Goal: Task Accomplishment & Management: Complete application form

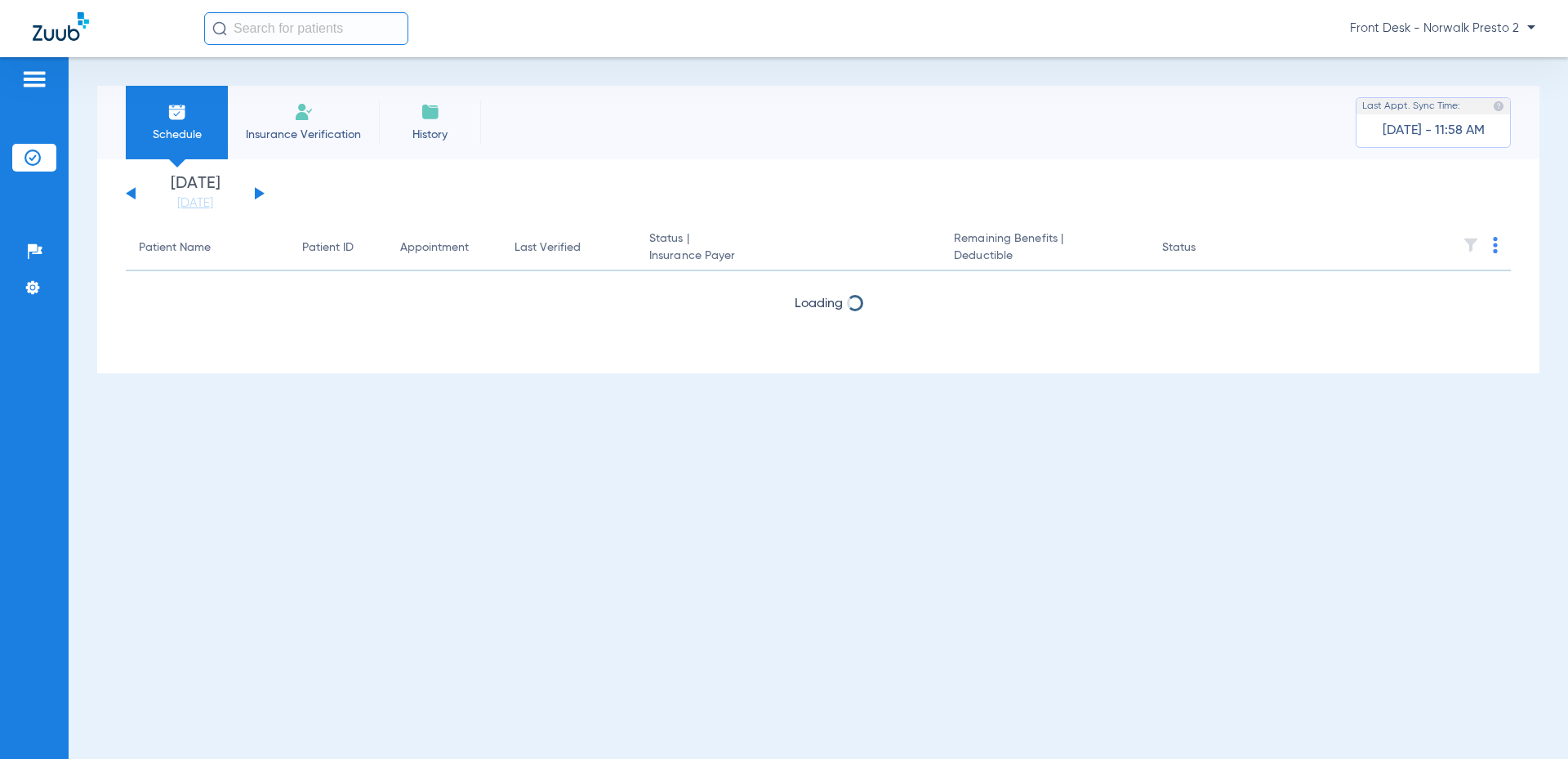
click at [280, 126] on span "Insurance Verification" at bounding box center [303, 134] width 126 height 16
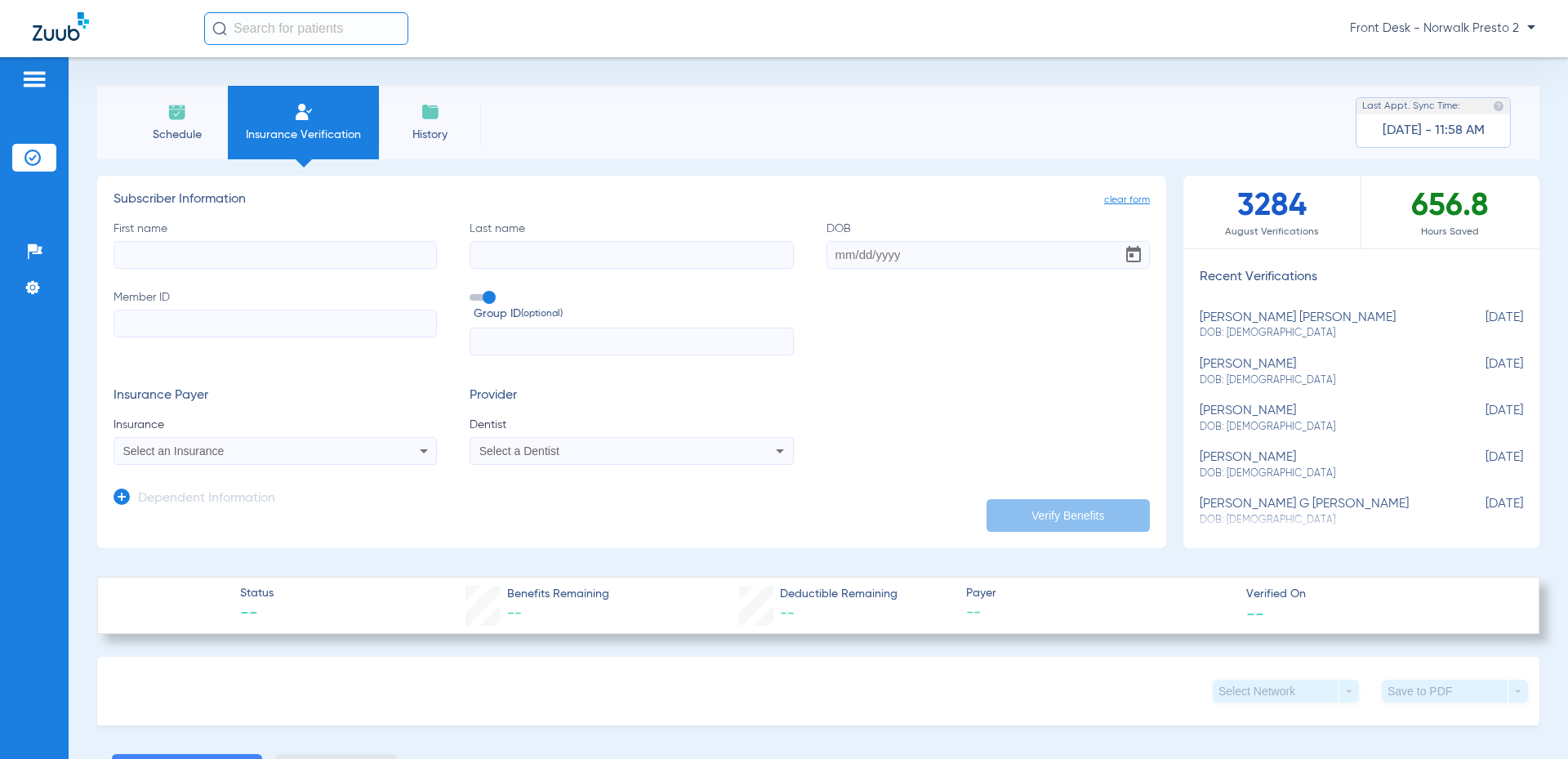
click at [292, 246] on input "First name" at bounding box center [275, 255] width 323 height 28
type input "[GEOGRAPHIC_DATA]"
click at [520, 260] on input "Last name" at bounding box center [631, 255] width 323 height 28
type input "MADUJANO"
click at [885, 256] on input "DOB" at bounding box center [988, 255] width 323 height 28
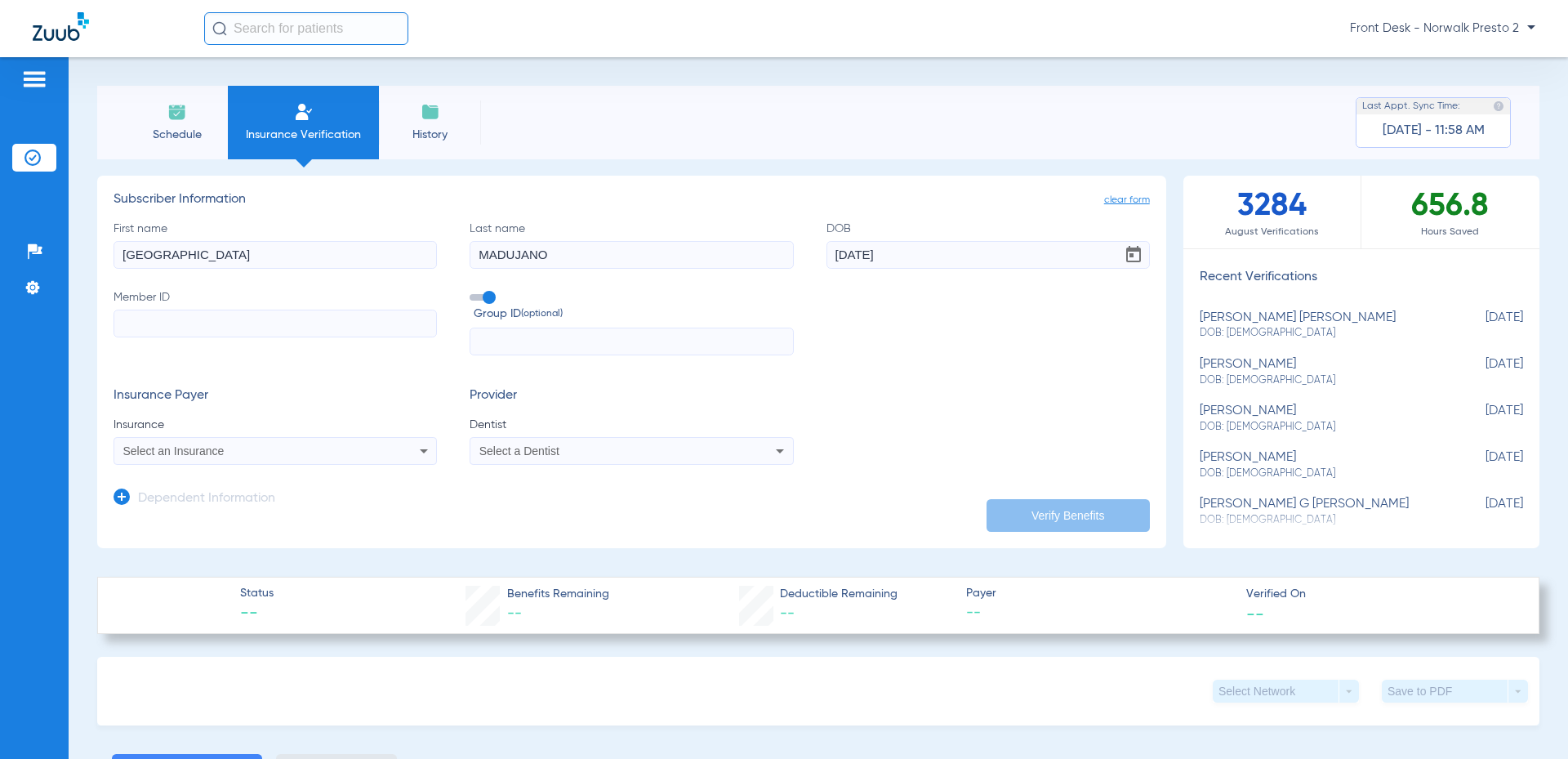
type input "[DATE]"
click at [234, 324] on input "Member ID" at bounding box center [275, 324] width 323 height 28
type input "102476445"
click at [307, 458] on div "Select an Insurance" at bounding box center [275, 451] width 322 height 20
type input "HUSKY"
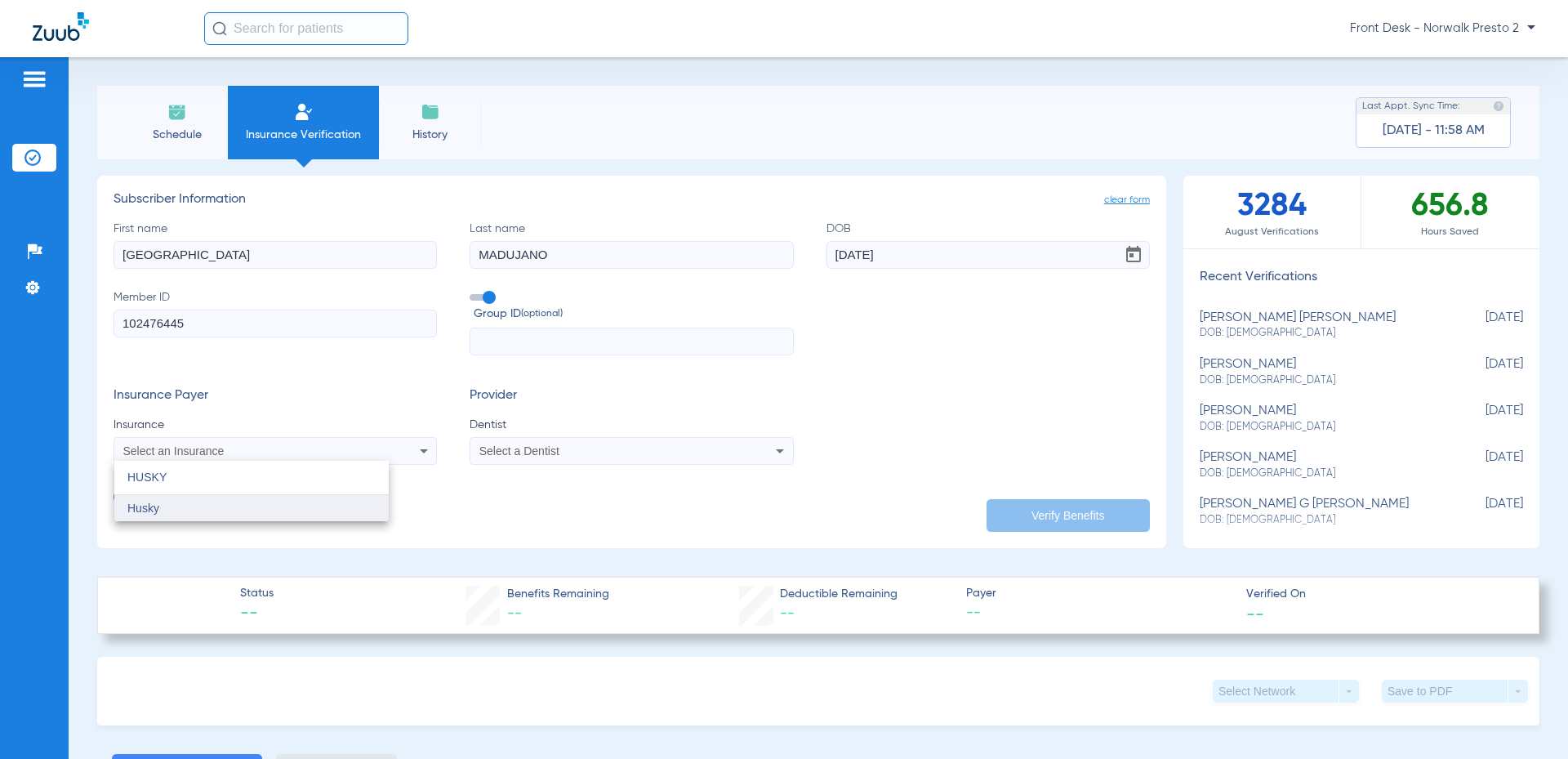
click at [236, 505] on mat-option "Husky" at bounding box center [251, 508] width 274 height 26
click at [544, 456] on span "Select a Dentist" at bounding box center [519, 450] width 80 height 13
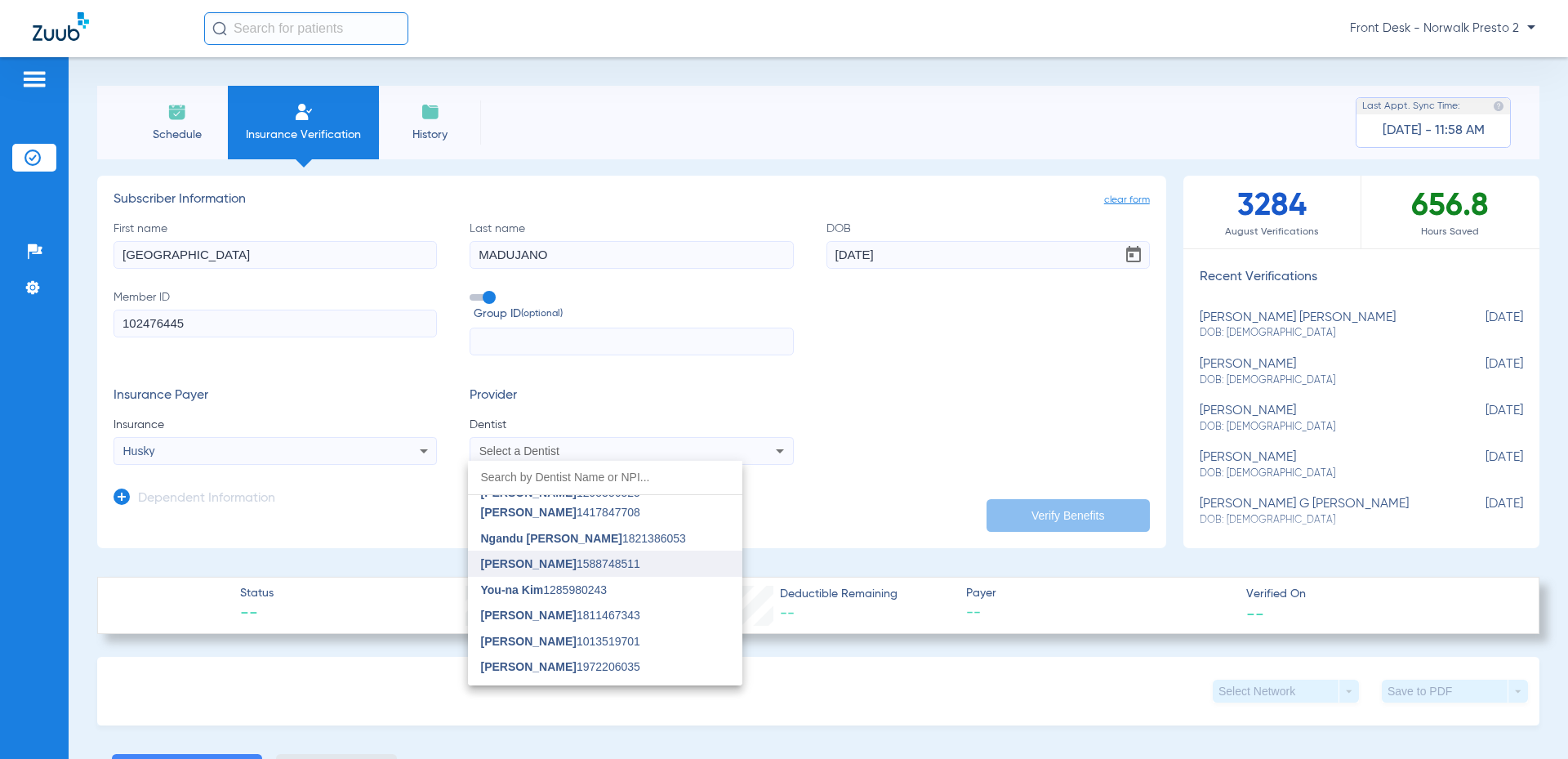
scroll to position [409, 0]
click at [609, 538] on span "Ngandu [PERSON_NAME]" at bounding box center [551, 537] width 141 height 13
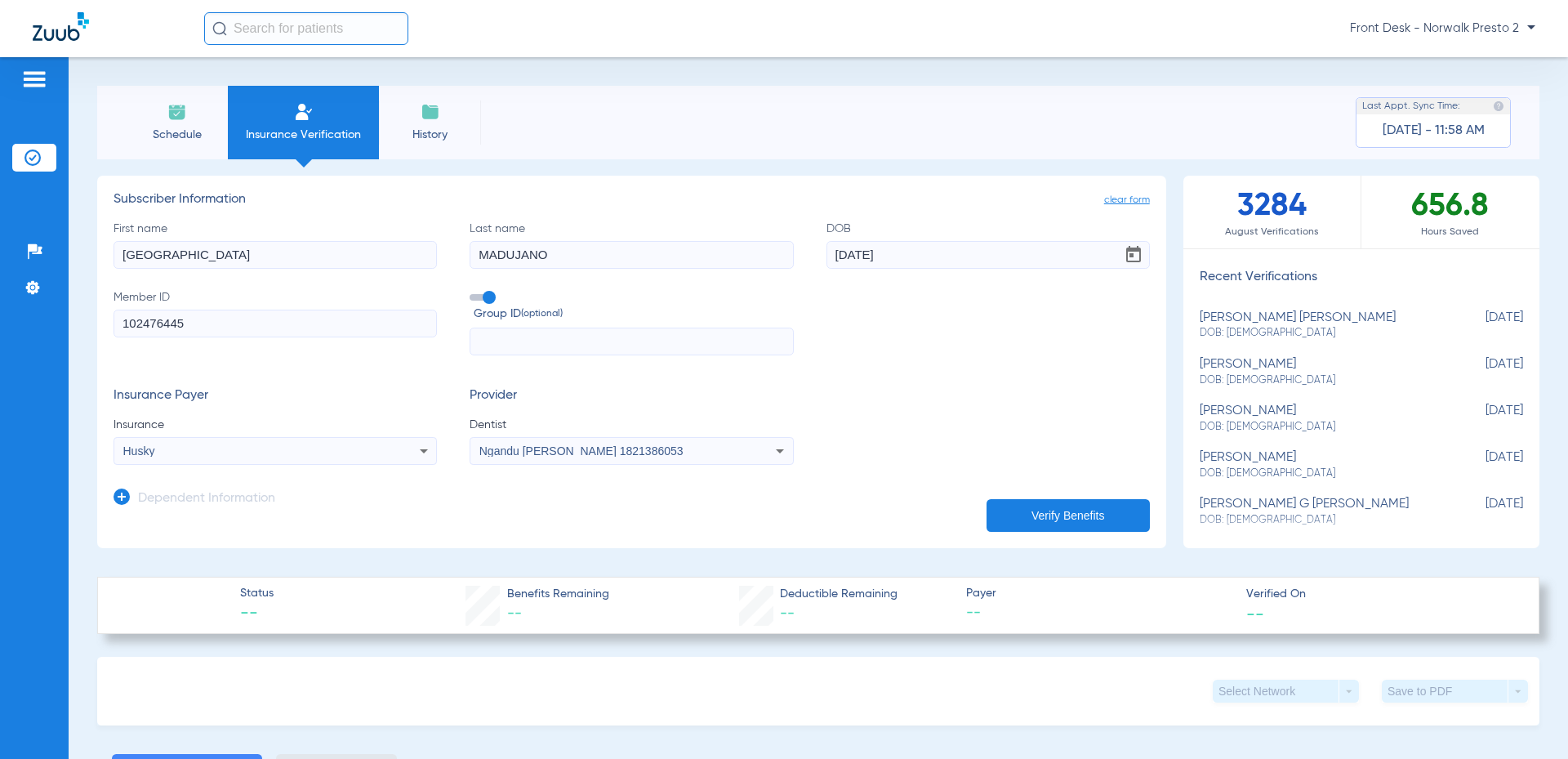
click at [1031, 511] on button "Verify Benefits" at bounding box center [1068, 515] width 163 height 33
type input "[GEOGRAPHIC_DATA]"
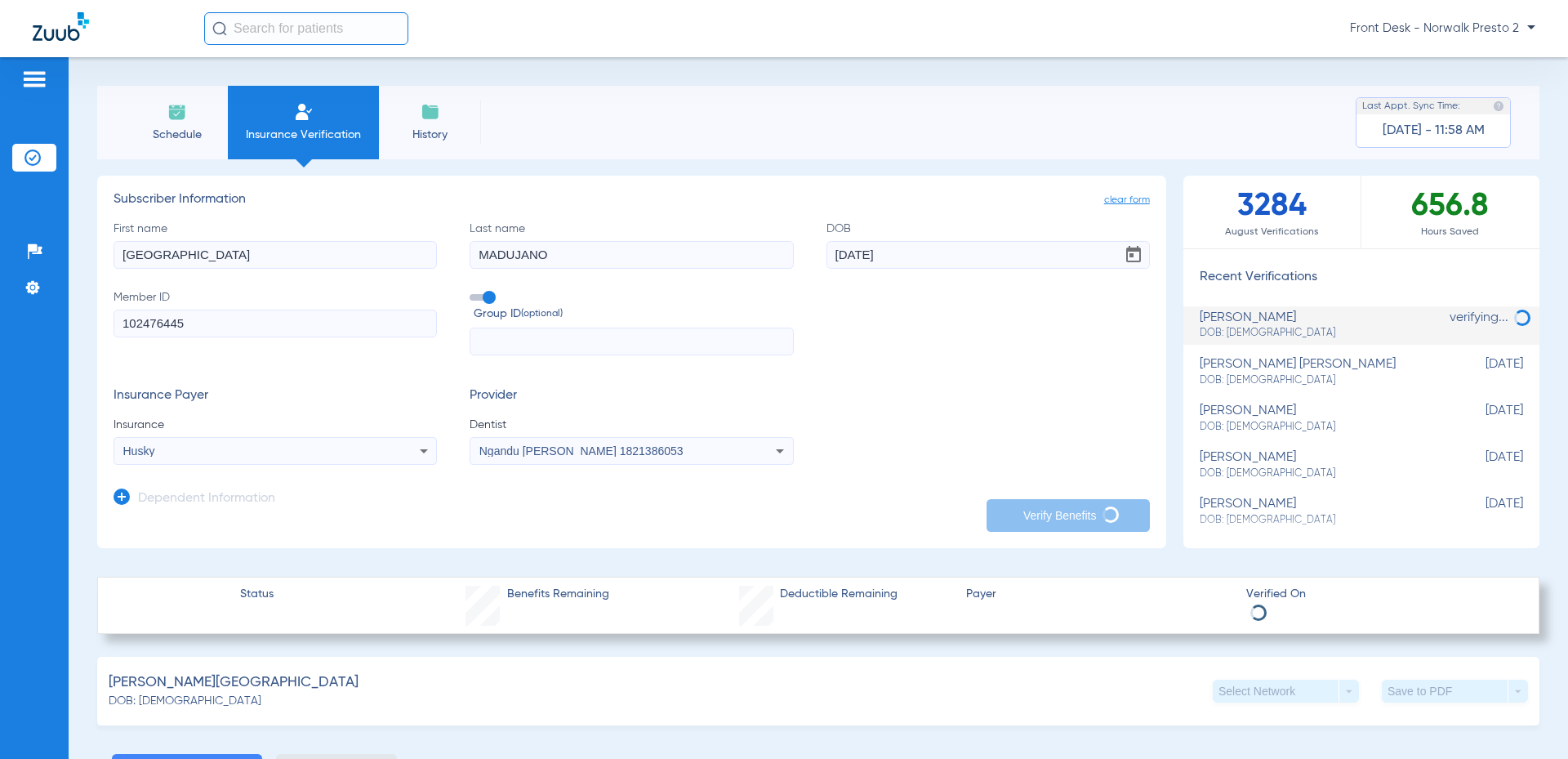
click at [497, 250] on input "MADUJANO" at bounding box center [631, 255] width 323 height 28
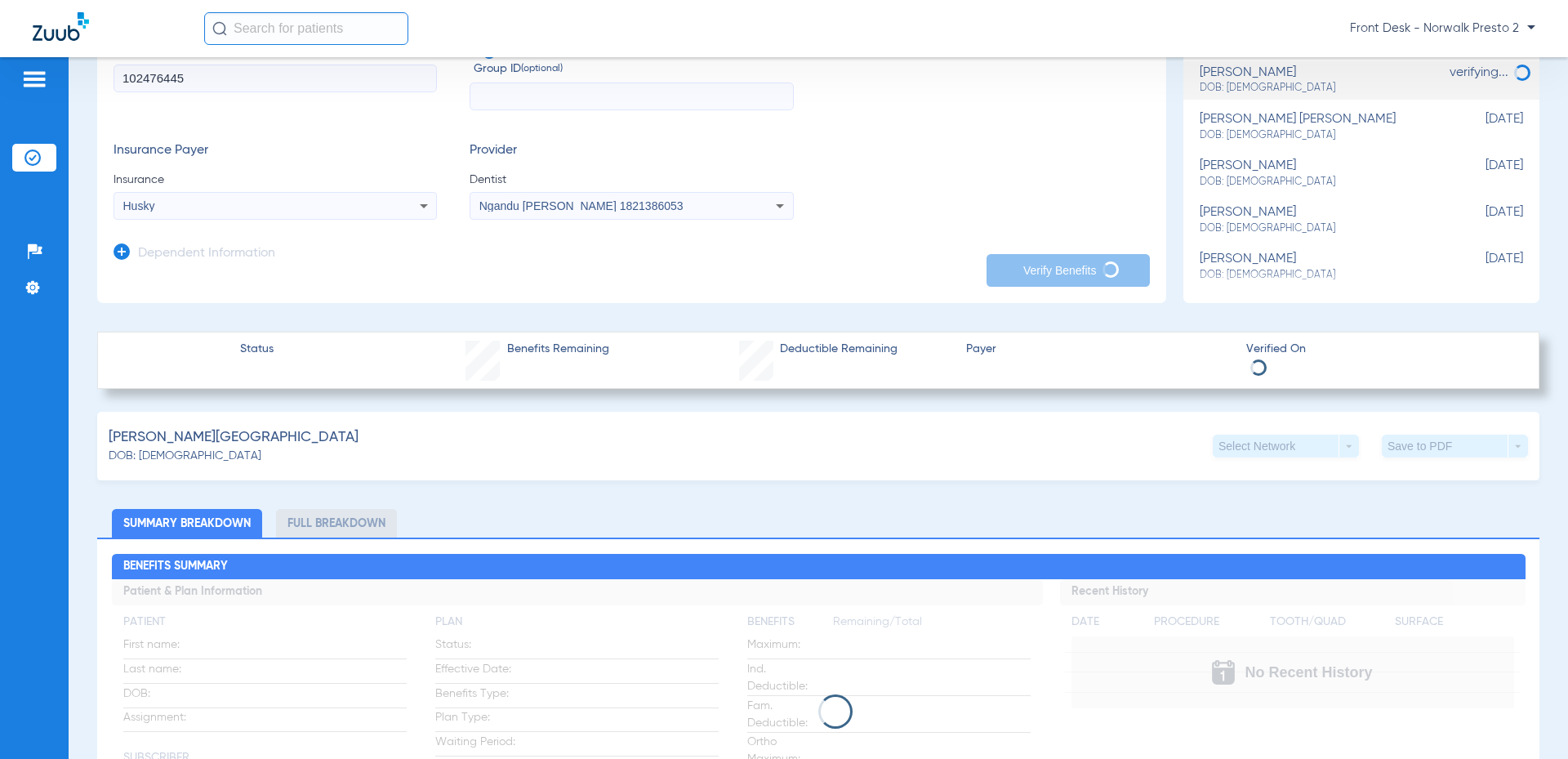
scroll to position [82, 0]
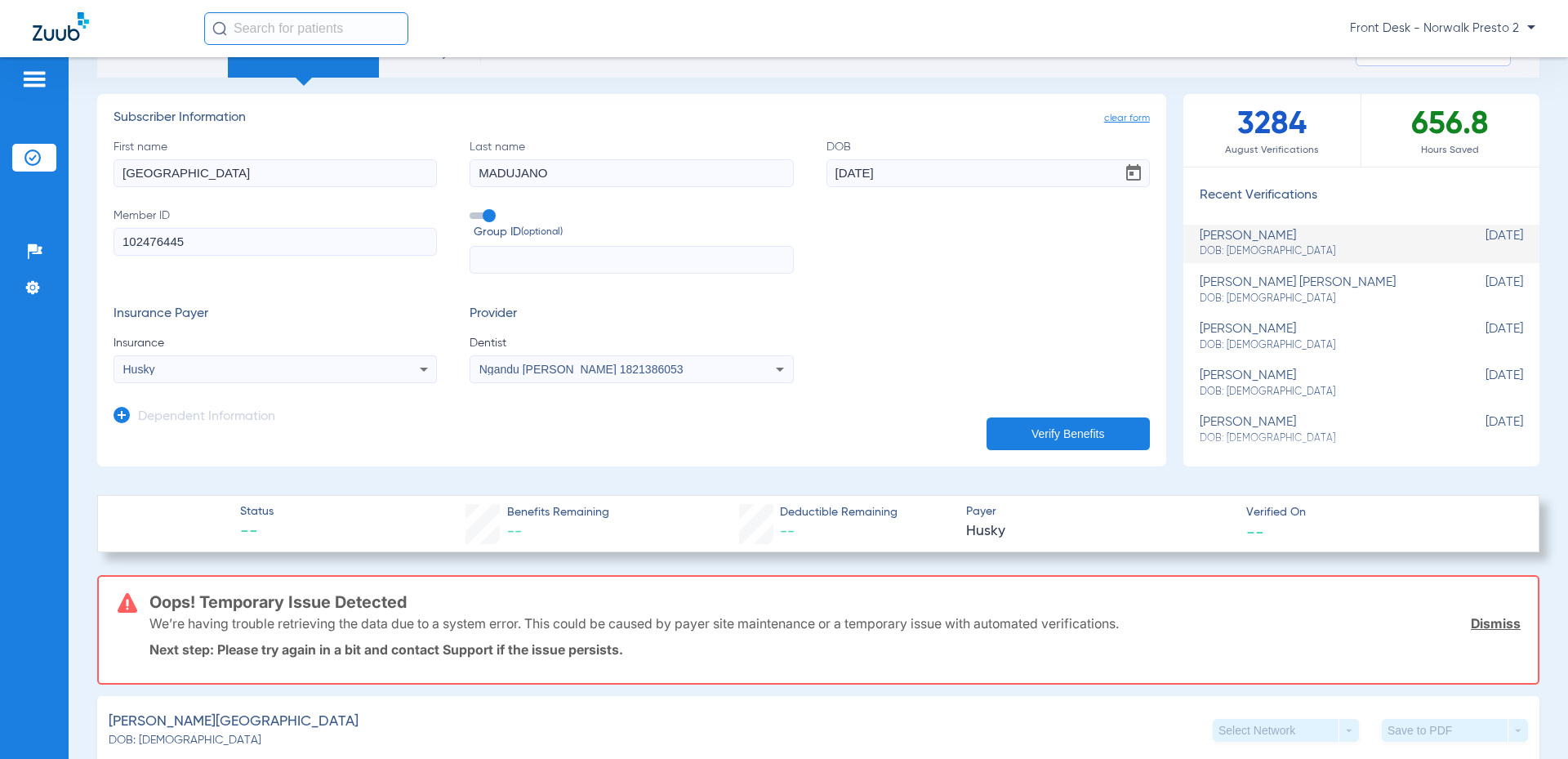
click at [1001, 438] on button "Verify Benefits" at bounding box center [1068, 434] width 163 height 33
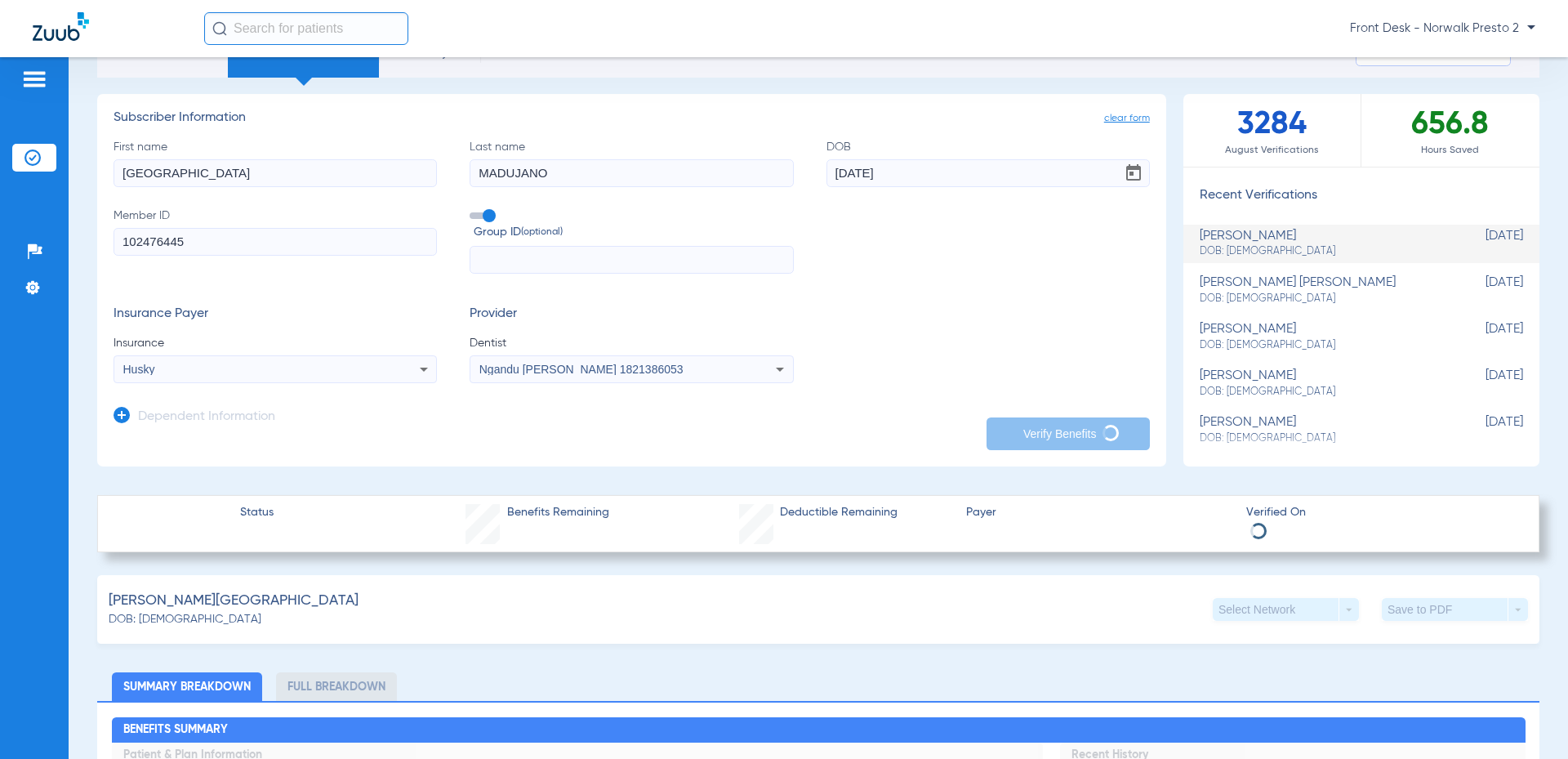
drag, startPoint x: 545, startPoint y: 172, endPoint x: 534, endPoint y: 153, distance: 22.0
click at [470, 166] on input "MADUJANO" at bounding box center [631, 173] width 323 height 28
click at [655, 180] on input "MADUJANO" at bounding box center [631, 173] width 323 height 28
click at [494, 166] on input "MADUJANO" at bounding box center [631, 173] width 323 height 28
type input "[PERSON_NAME]"
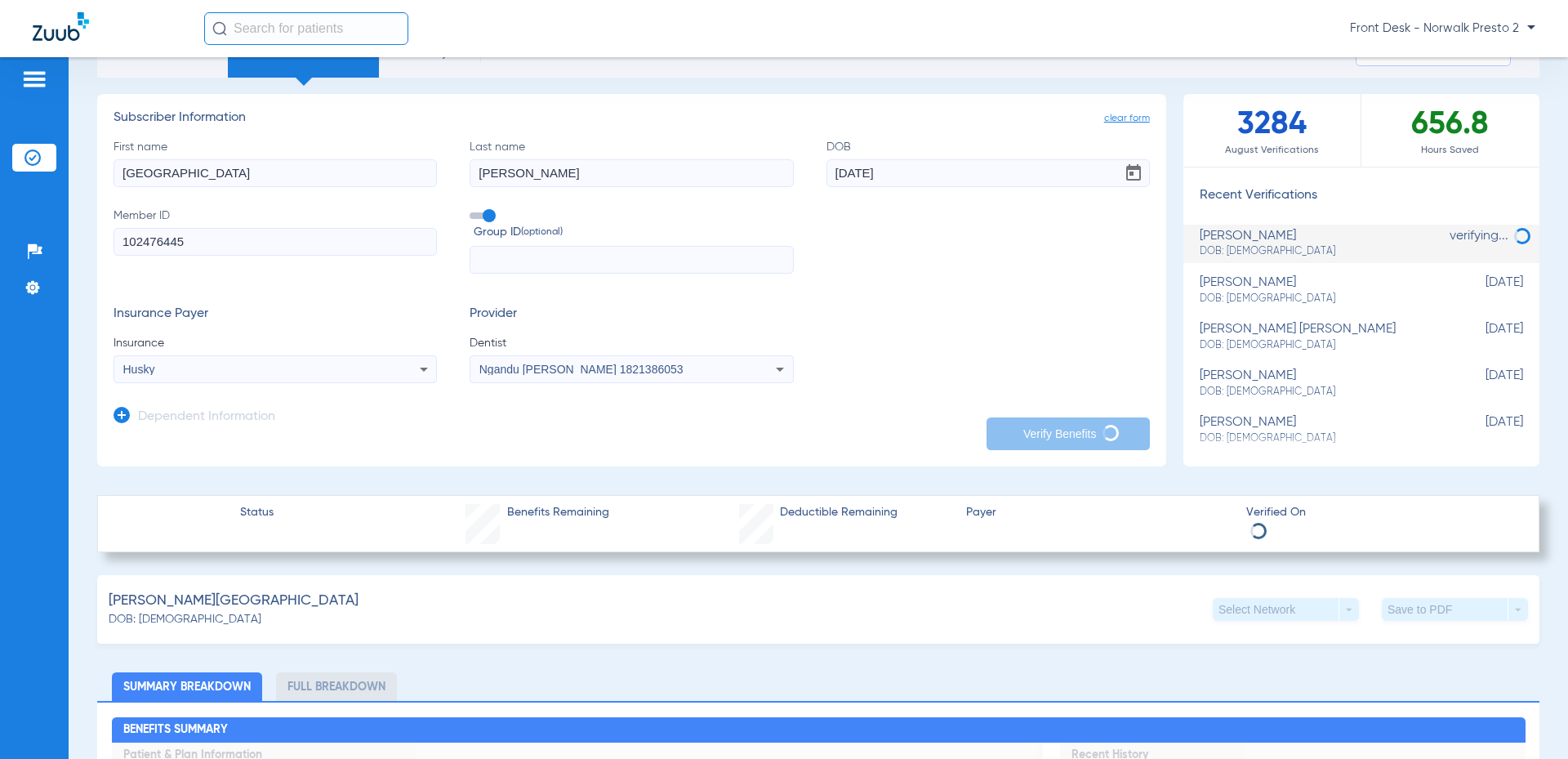
click at [556, 170] on input "[PERSON_NAME]" at bounding box center [631, 173] width 323 height 28
drag, startPoint x: 564, startPoint y: 170, endPoint x: 434, endPoint y: 164, distance: 130.1
click at [434, 164] on div "First name [PERSON_NAME] Last name [PERSON_NAME] DOB [DEMOGRAPHIC_DATA] Member …" at bounding box center [631, 207] width 1036 height 136
type input "m"
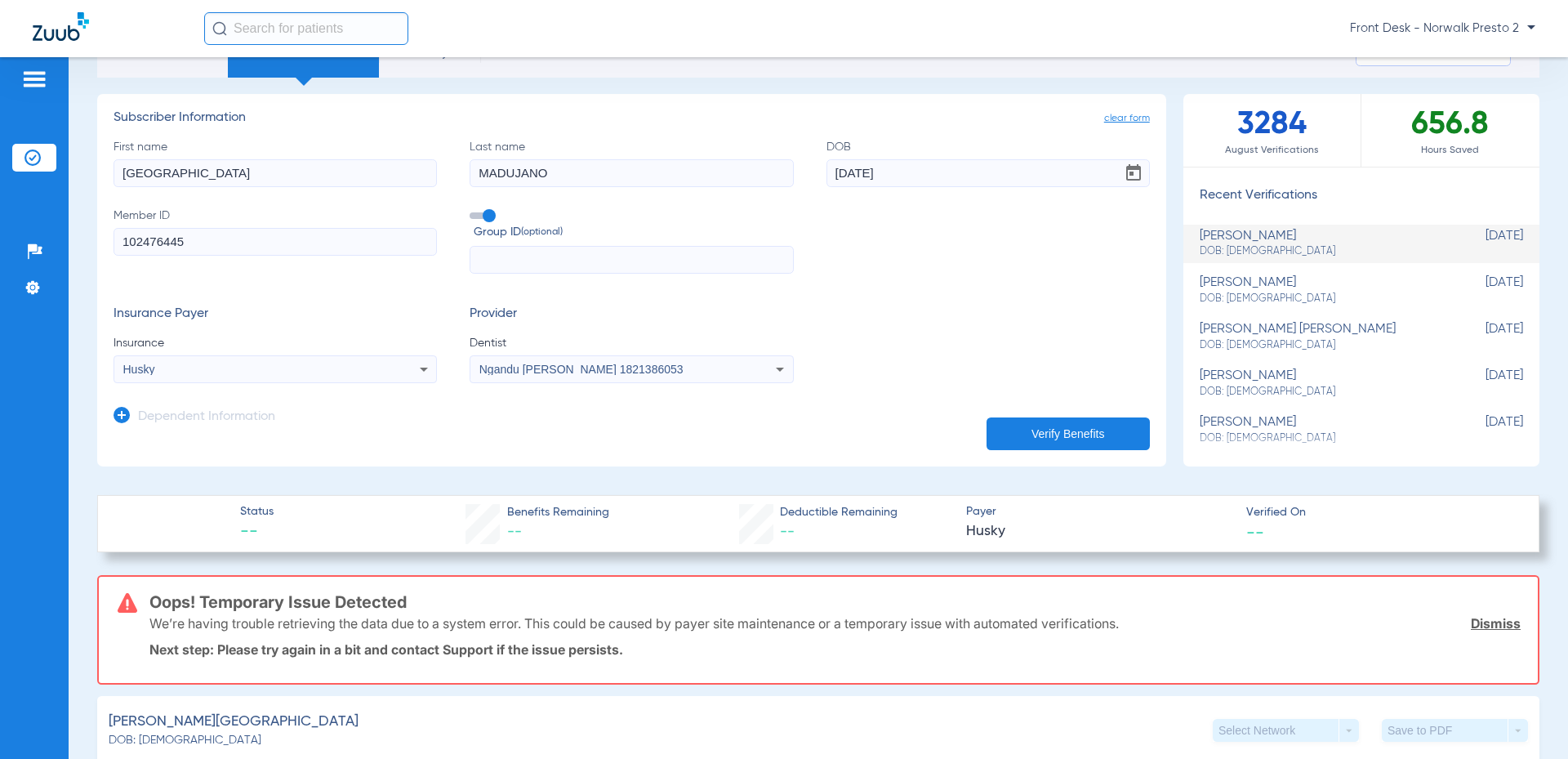
click at [491, 173] on input "MADUJANO" at bounding box center [631, 173] width 323 height 28
type input "[PERSON_NAME]"
drag, startPoint x: 1062, startPoint y: 427, endPoint x: 1060, endPoint y: 404, distance: 23.1
click at [1062, 422] on button "Verify Benefits" at bounding box center [1068, 434] width 163 height 33
click at [1053, 426] on button "Verify Benefits" at bounding box center [1068, 434] width 163 height 33
